Goal: Task Accomplishment & Management: Manage account settings

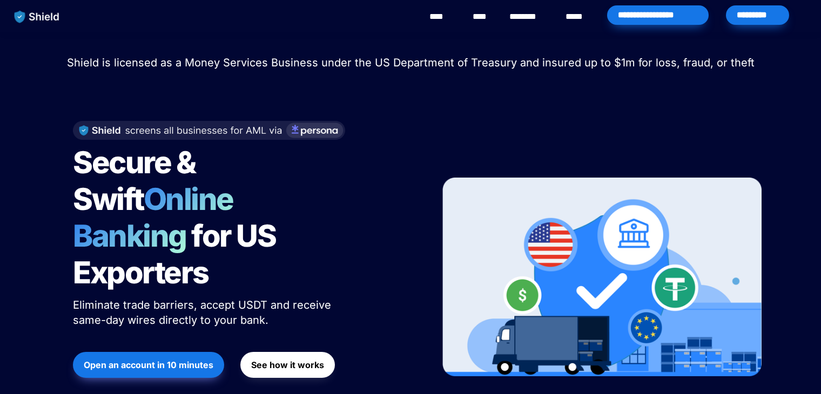
click at [751, 24] on div "*********" at bounding box center [757, 14] width 63 height 19
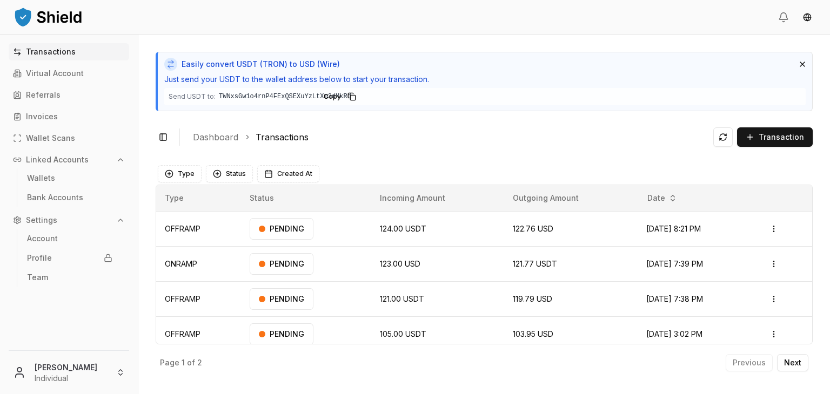
click at [601, 129] on div "Toggle Sidebar Dashboard Transactions Transaction" at bounding box center [484, 137] width 657 height 26
click at [56, 112] on link "Invoices" at bounding box center [69, 116] width 120 height 17
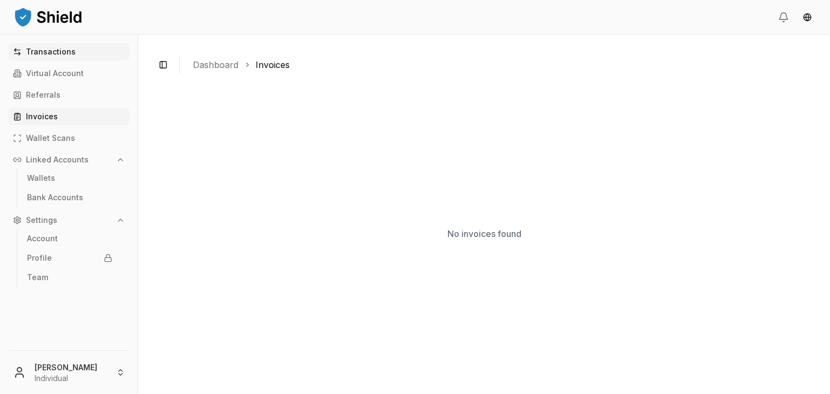
click at [64, 50] on p "Transactions" at bounding box center [51, 52] width 50 height 8
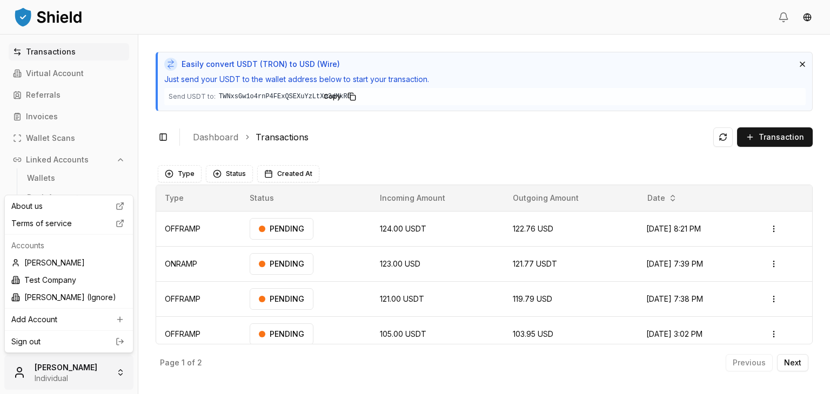
click at [103, 367] on html "Transactions Virtual Account Referrals Invoices Wallet Scans Linked Accounts Wa…" at bounding box center [415, 197] width 830 height 394
click at [111, 346] on link "Sign out" at bounding box center [68, 341] width 115 height 11
